Goal: Task Accomplishment & Management: Complete application form

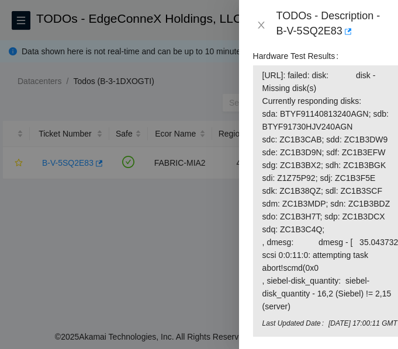
scroll to position [1429, 0]
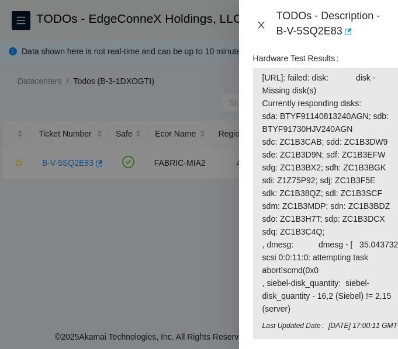
click at [263, 22] on icon "close" at bounding box center [260, 25] width 6 height 7
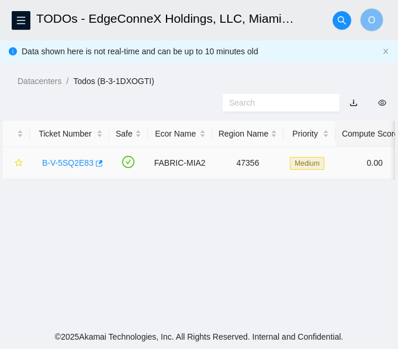
drag, startPoint x: 78, startPoint y: 166, endPoint x: 92, endPoint y: 154, distance: 18.2
click at [78, 166] on link "B-V-5SQ2E83" at bounding box center [67, 162] width 51 height 9
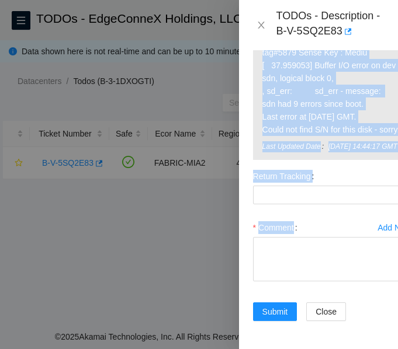
scroll to position [1765, 0]
drag, startPoint x: 260, startPoint y: 179, endPoint x: 370, endPoint y: 102, distance: 134.6
copy tbody "23.219.152.106: failed: dmesg: dmesg - [ 15.754730] sd 0:0:11:0: [sdn] tag#4724…"
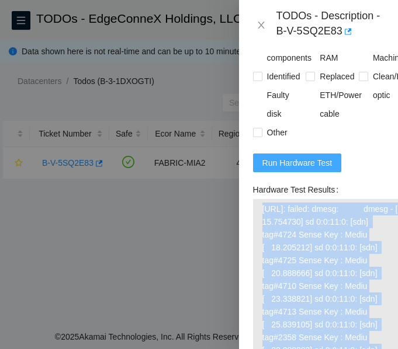
scroll to position [1298, 0]
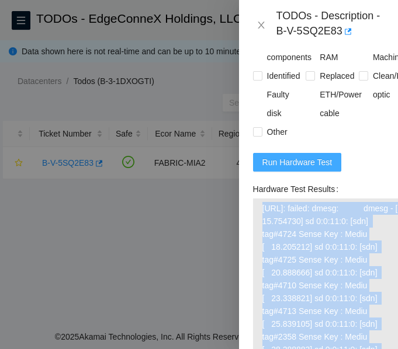
click at [302, 169] on span "Run Hardware Test" at bounding box center [297, 162] width 70 height 13
click at [293, 169] on span "Run Hardware Test" at bounding box center [297, 162] width 70 height 13
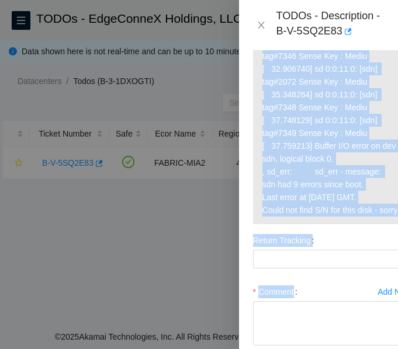
scroll to position [1738, 0]
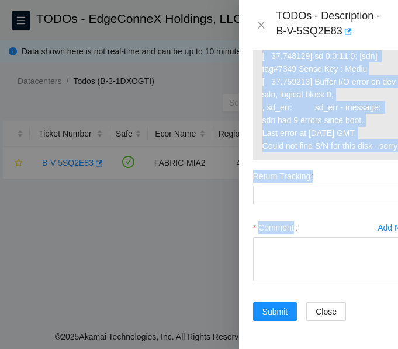
drag, startPoint x: 262, startPoint y: 234, endPoint x: 371, endPoint y: 135, distance: 148.0
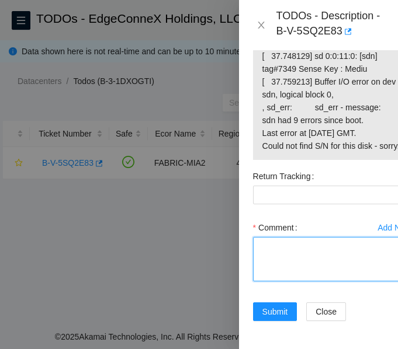
paste textarea "-Verified ticket is safe to work on: YES -NOCC Authorized: YES -Located server …"
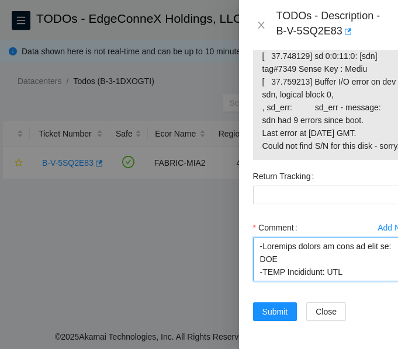
scroll to position [960, 0]
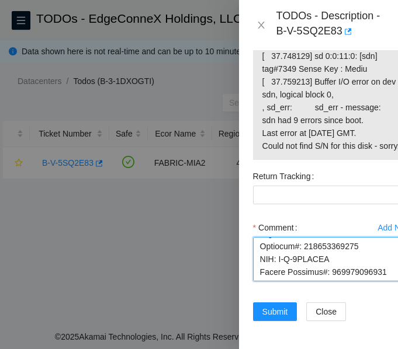
click at [358, 256] on textarea "Comment" at bounding box center [332, 259] width 159 height 44
type textarea "-Verified ticket is safe to work on: YES -NOCC Authorized: YES -Located server …"
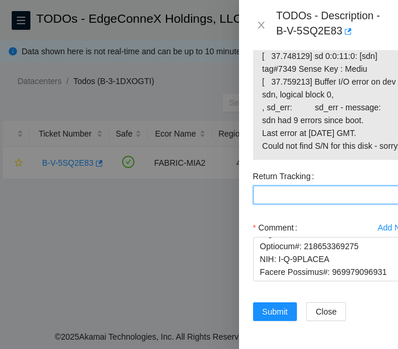
click at [276, 186] on Tracking "Return Tracking" at bounding box center [332, 195] width 159 height 19
drag, startPoint x: 276, startPoint y: 180, endPoint x: 270, endPoint y: 177, distance: 6.5
click at [269, 186] on Tracking "Return Tracking" at bounding box center [332, 195] width 159 height 19
paste Tracking "463470043900"
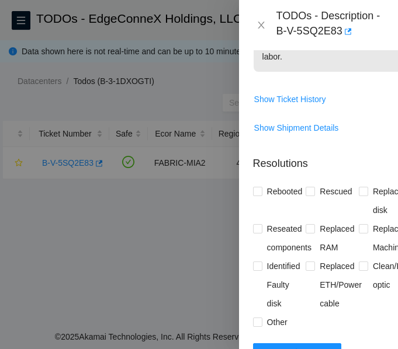
scroll to position [1095, 0]
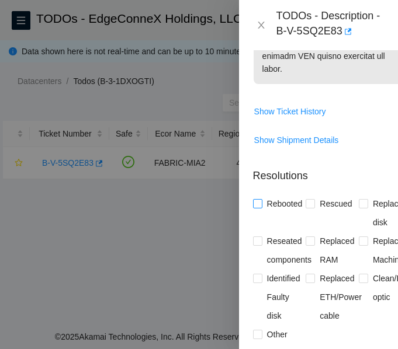
type Tracking "463470043900"
drag, startPoint x: 262, startPoint y: 231, endPoint x: 281, endPoint y: 235, distance: 19.7
click at [262, 213] on label "Rebooted" at bounding box center [280, 203] width 54 height 19
click at [308, 207] on input "Rescued" at bounding box center [309, 203] width 8 height 8
checkbox input "true"
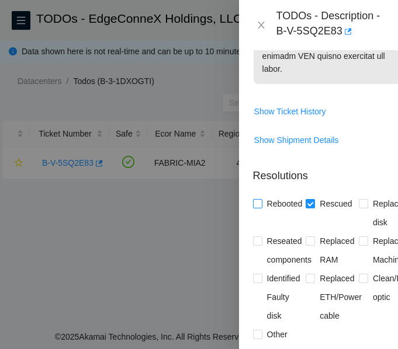
drag, startPoint x: 257, startPoint y: 234, endPoint x: 275, endPoint y: 232, distance: 17.7
click at [259, 208] on span at bounding box center [257, 203] width 9 height 9
click at [259, 207] on input "Rebooted" at bounding box center [257, 203] width 8 height 8
checkbox input "true"
click at [359, 207] on input "Replaced disk" at bounding box center [363, 203] width 8 height 8
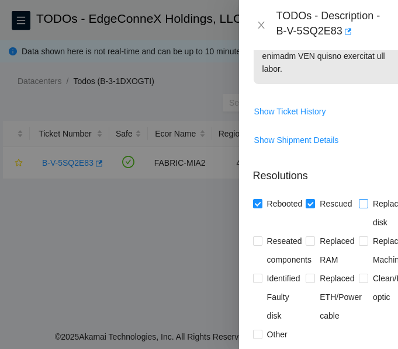
checkbox input "true"
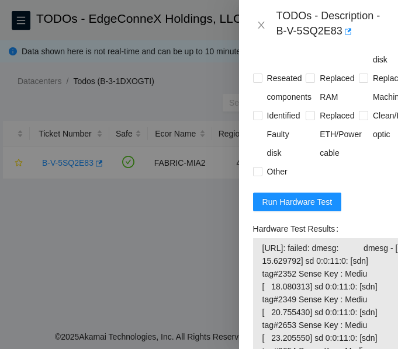
scroll to position [1271, 0]
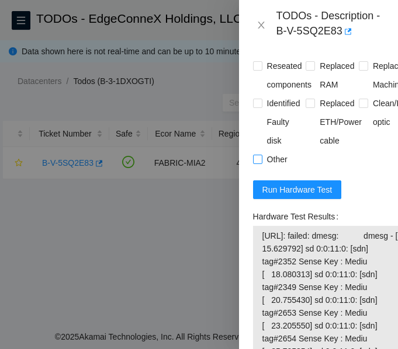
click at [260, 163] on input "Other" at bounding box center [257, 159] width 8 height 8
checkbox input "true"
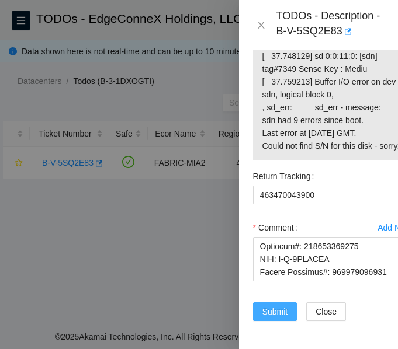
scroll to position [963, 0]
click at [275, 305] on span "Submit" at bounding box center [275, 311] width 26 height 13
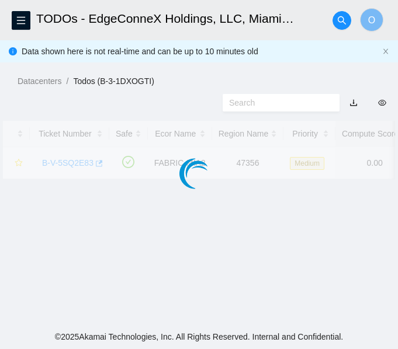
scroll to position [392, 0]
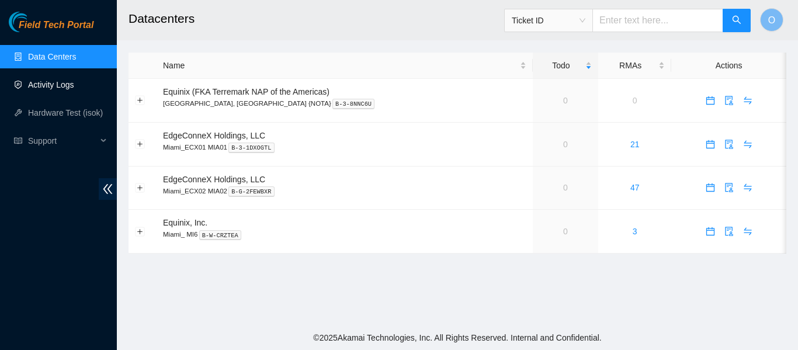
click at [52, 85] on link "Activity Logs" at bounding box center [51, 84] width 46 height 9
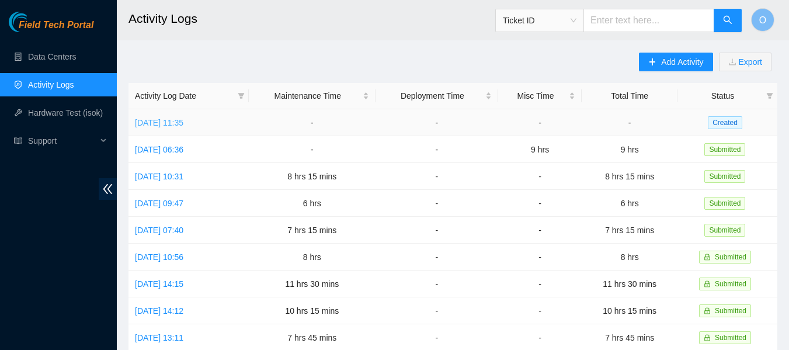
click at [175, 121] on link "Thu, 21 Aug 2025 11:35" at bounding box center [159, 122] width 48 height 9
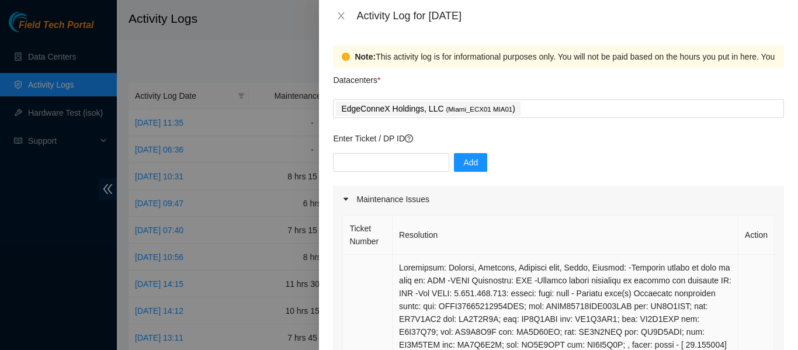
scroll to position [175, 0]
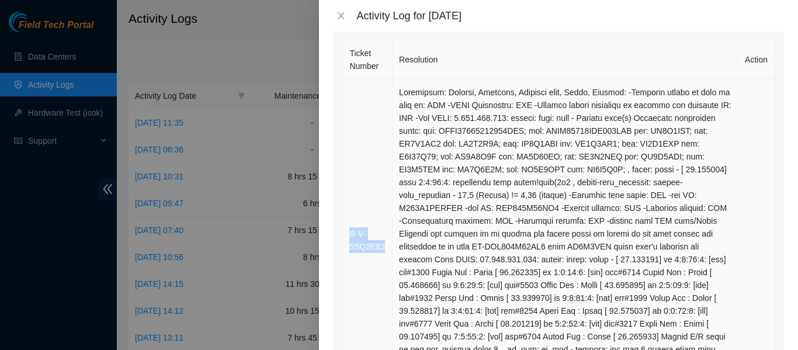
drag, startPoint x: 348, startPoint y: 232, endPoint x: 387, endPoint y: 250, distance: 43.1
click at [387, 250] on td "B-V-5SQ2E83" at bounding box center [368, 240] width 50 height 322
copy link "B-V-5SQ2E83"
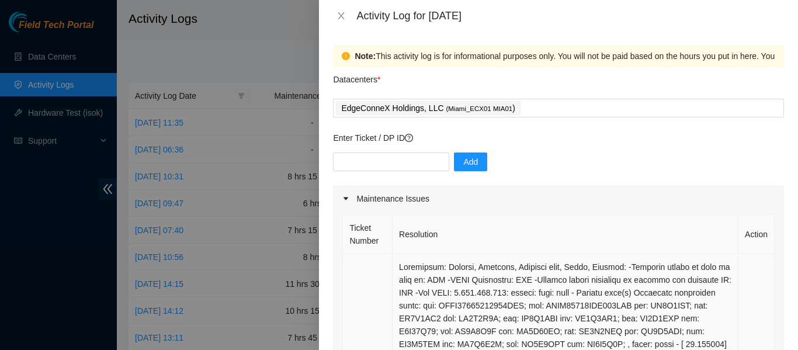
scroll to position [0, 0]
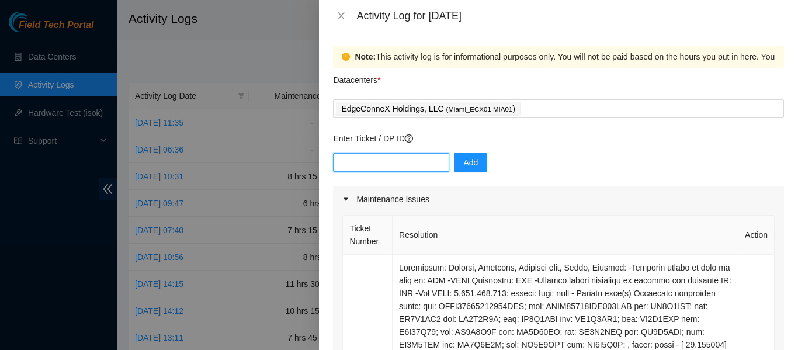
paste input "B-V-5SQ2E83"
type input "B-V-5SQ2E83"
click at [470, 158] on button "Add" at bounding box center [470, 162] width 33 height 19
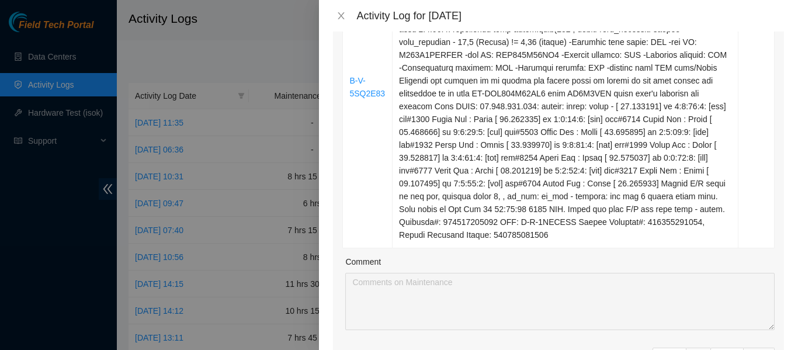
scroll to position [467, 0]
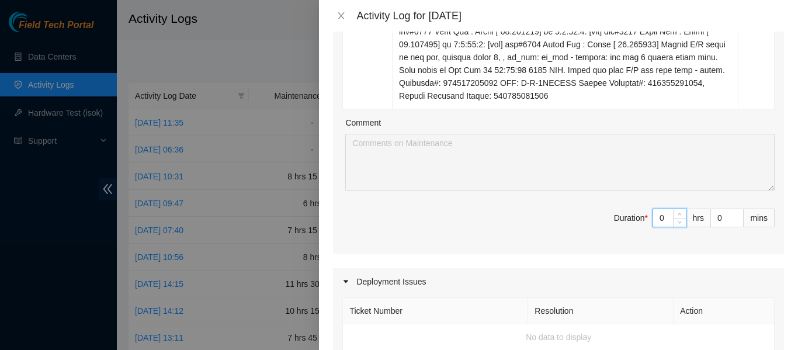
drag, startPoint x: 659, startPoint y: 219, endPoint x: 647, endPoint y: 218, distance: 12.3
click at [653, 218] on input "0" at bounding box center [669, 218] width 33 height 18
type input "8"
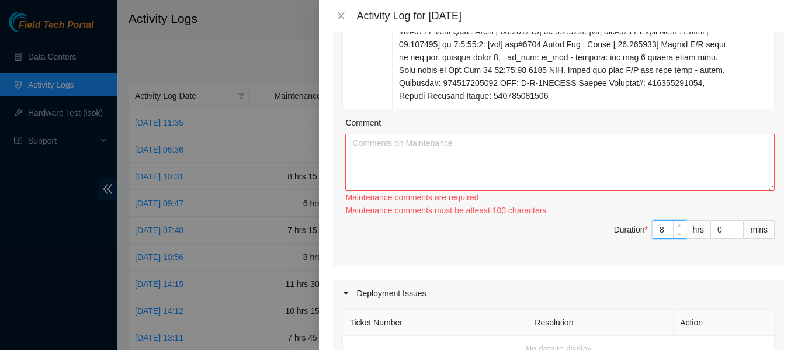
type input "8"
click at [402, 156] on textarea "Comment" at bounding box center [559, 162] width 429 height 57
type textarea "s"
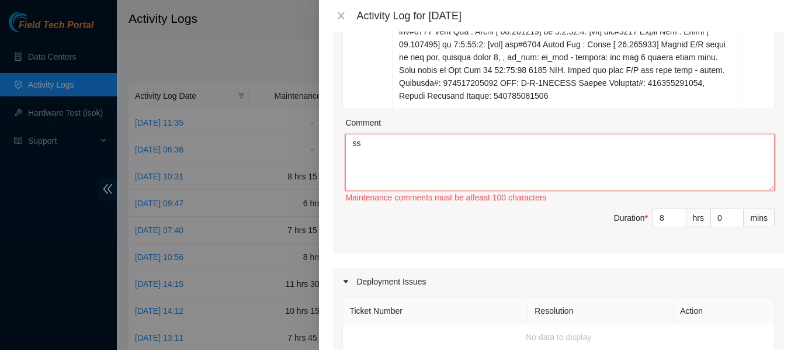
type textarea "s"
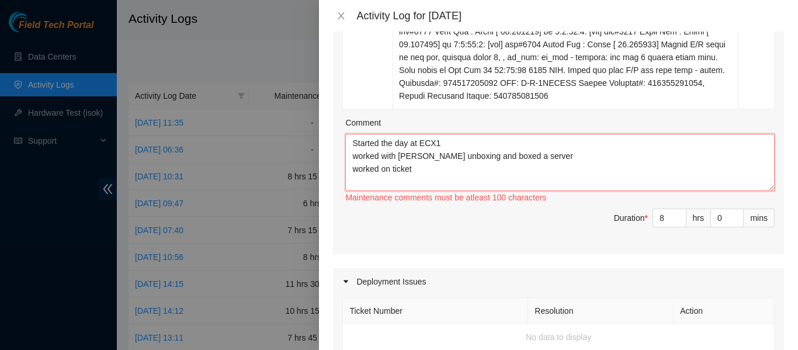
paste textarea "B-V-5SQ2E83"
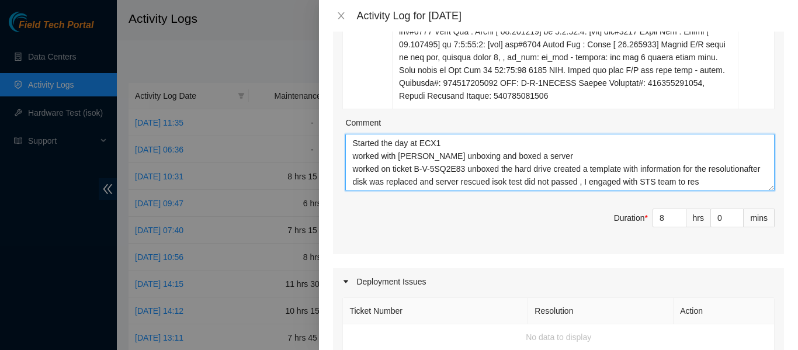
scroll to position [0, 0]
click at [388, 182] on textarea "Started the day at ECX1 worked with Charles unboxing and boxed a server worked …" at bounding box center [559, 162] width 429 height 57
click at [723, 185] on textarea "Started the day at ECX1 worked with Charles unboxing and boxed a server worked …" at bounding box center [559, 162] width 429 height 57
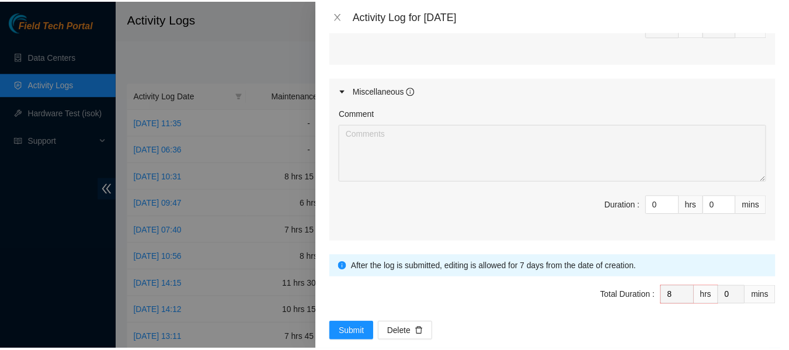
scroll to position [918, 0]
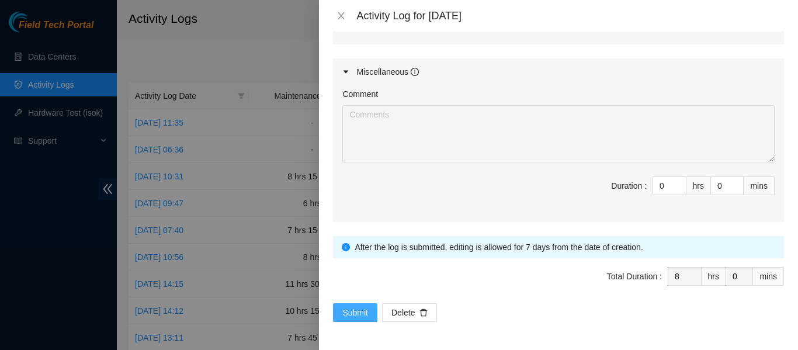
type textarea "Started the day at ECX1 worked with Charles unboxing and boxed a server worked …"
click at [360, 308] on span "Submit" at bounding box center [355, 312] width 26 height 13
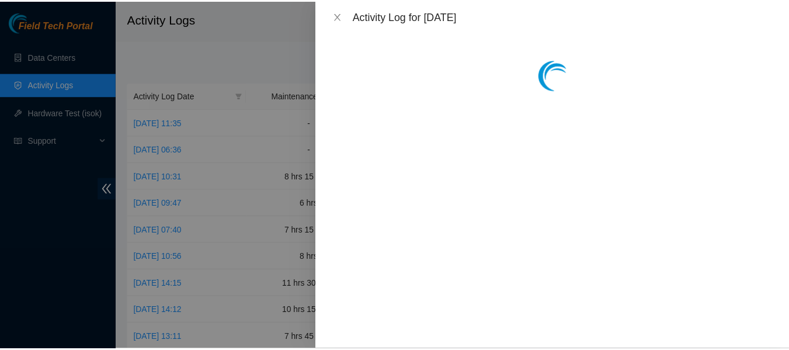
scroll to position [0, 0]
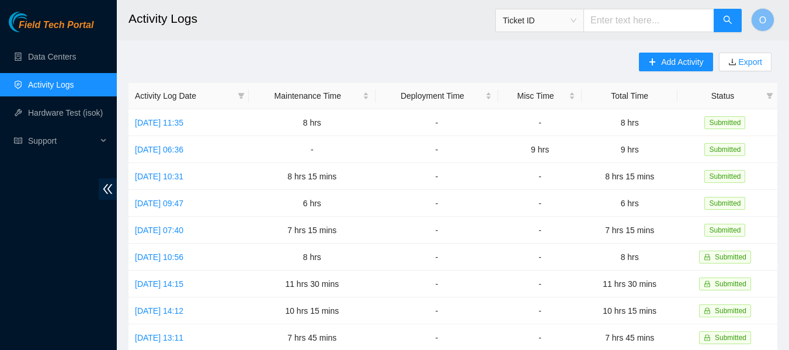
click at [428, 23] on h2 "Activity Logs" at bounding box center [396, 18] width 536 height 37
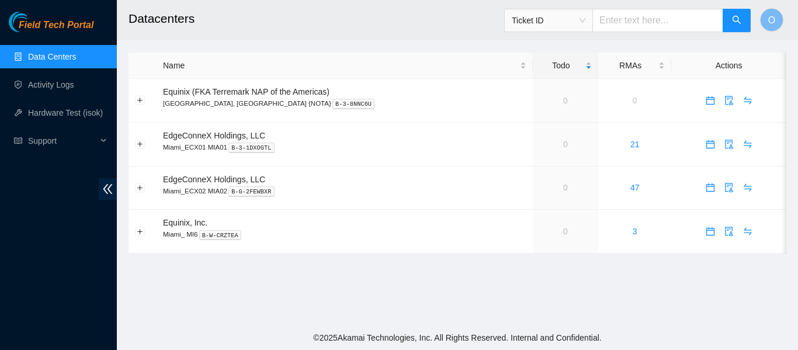
click at [421, 294] on main "Datacenters Ticket ID O Name Todo RMAs Actions Equinix (FKA Terremark NAP of th…" at bounding box center [457, 162] width 681 height 325
